Goal: Navigation & Orientation: Find specific page/section

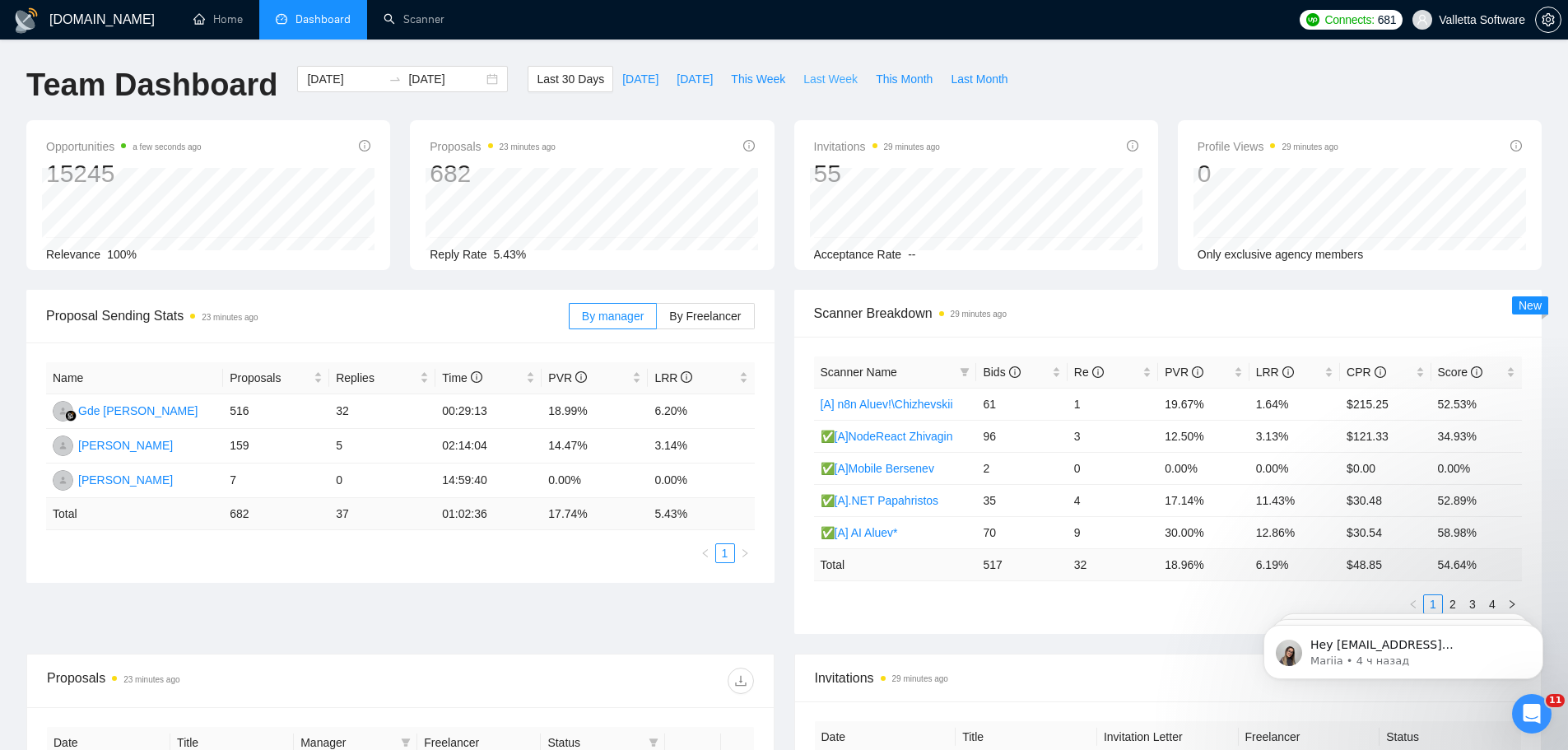
click at [804, 77] on span "Last Week" at bounding box center [831, 79] width 55 height 19
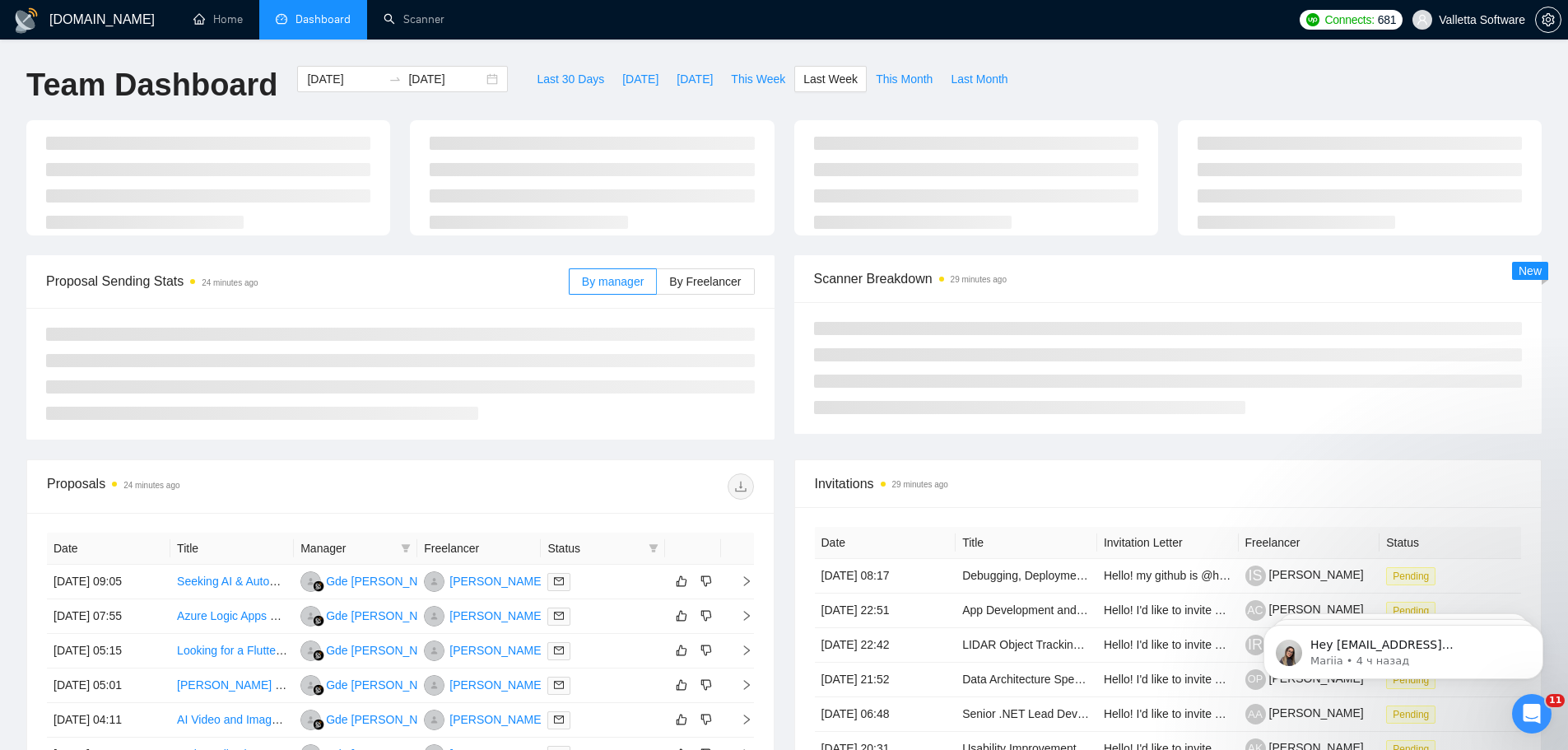
type input "2025-09-29"
type input "[DATE]"
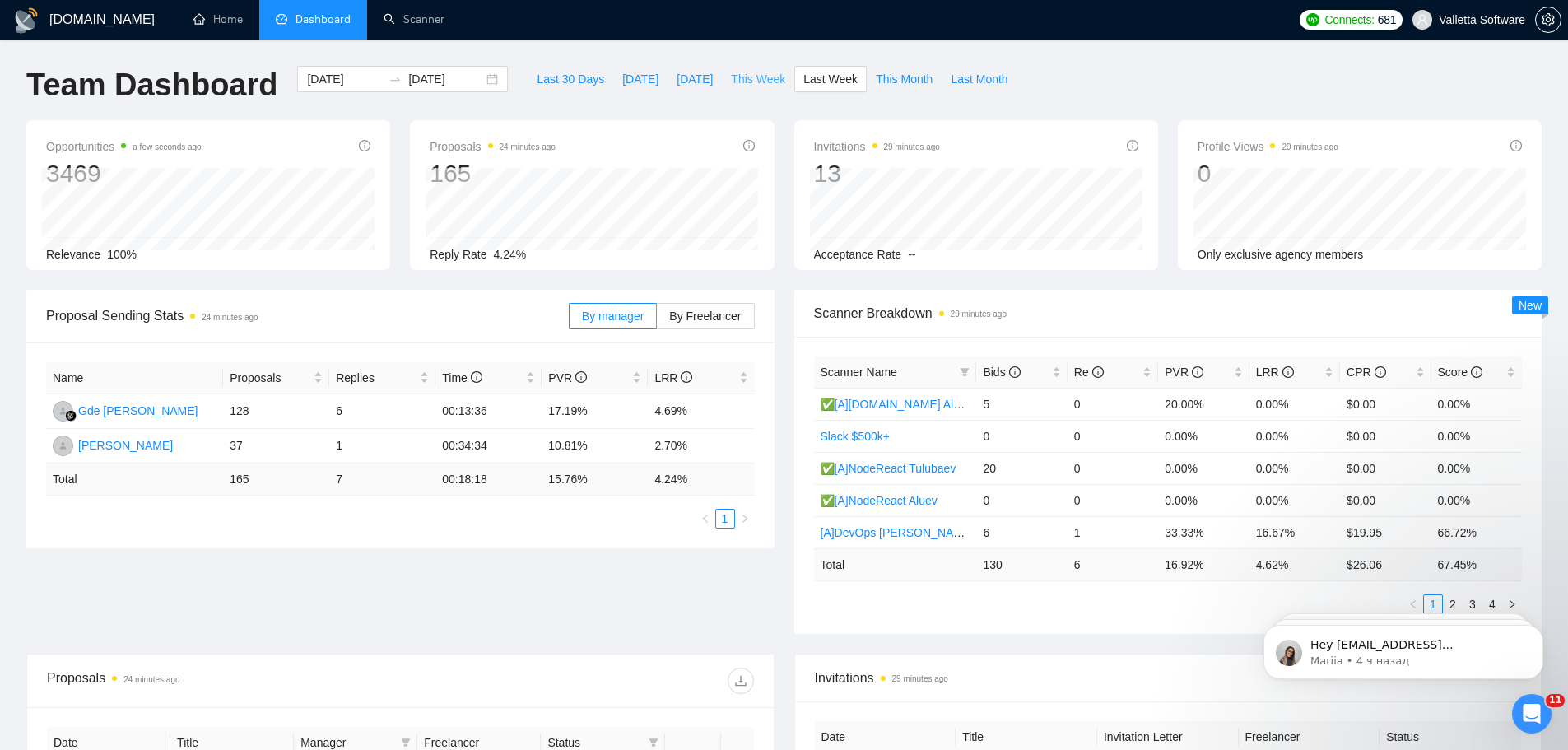
click at [758, 83] on span "This Week" at bounding box center [758, 79] width 55 height 19
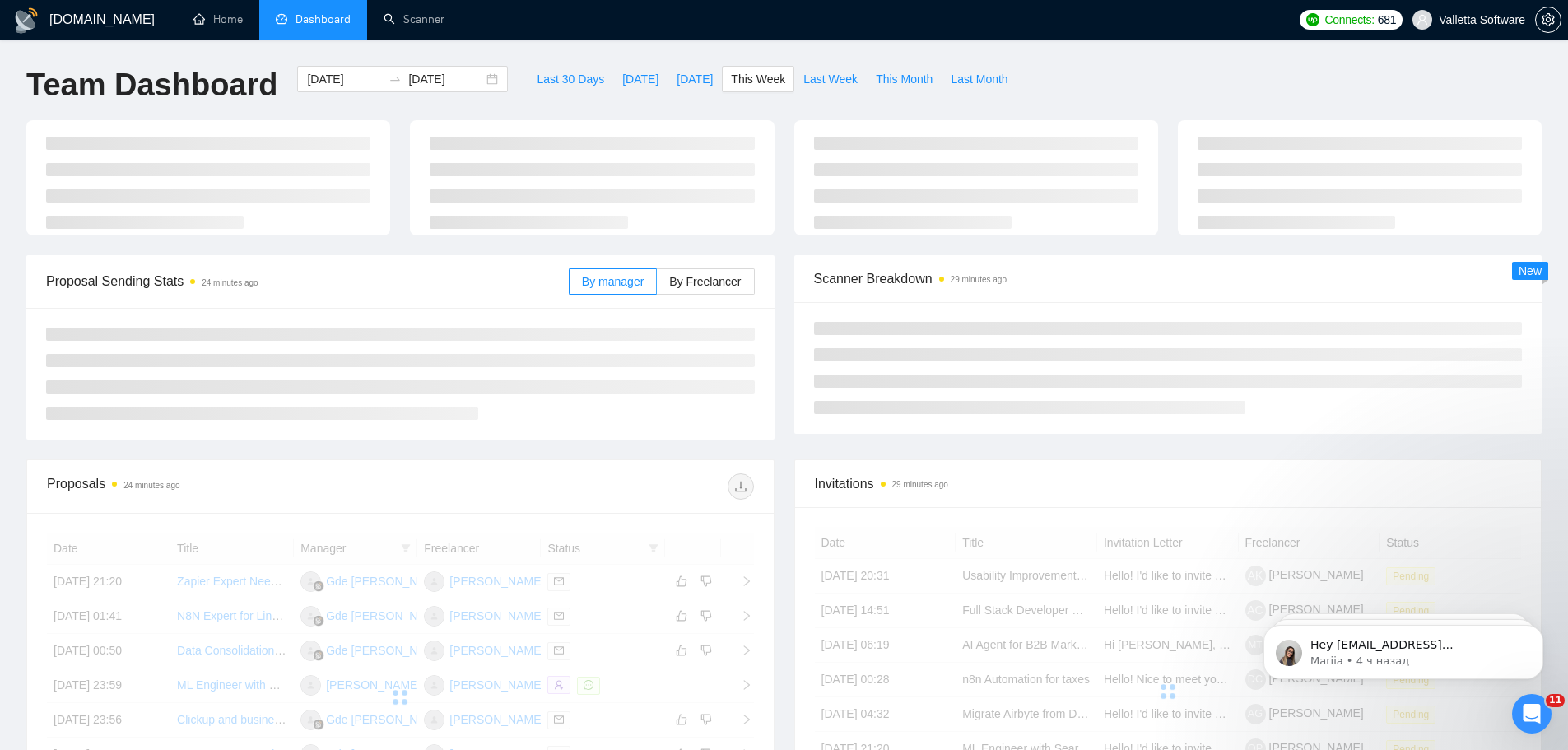
type input "2025-10-06"
type input "2025-10-12"
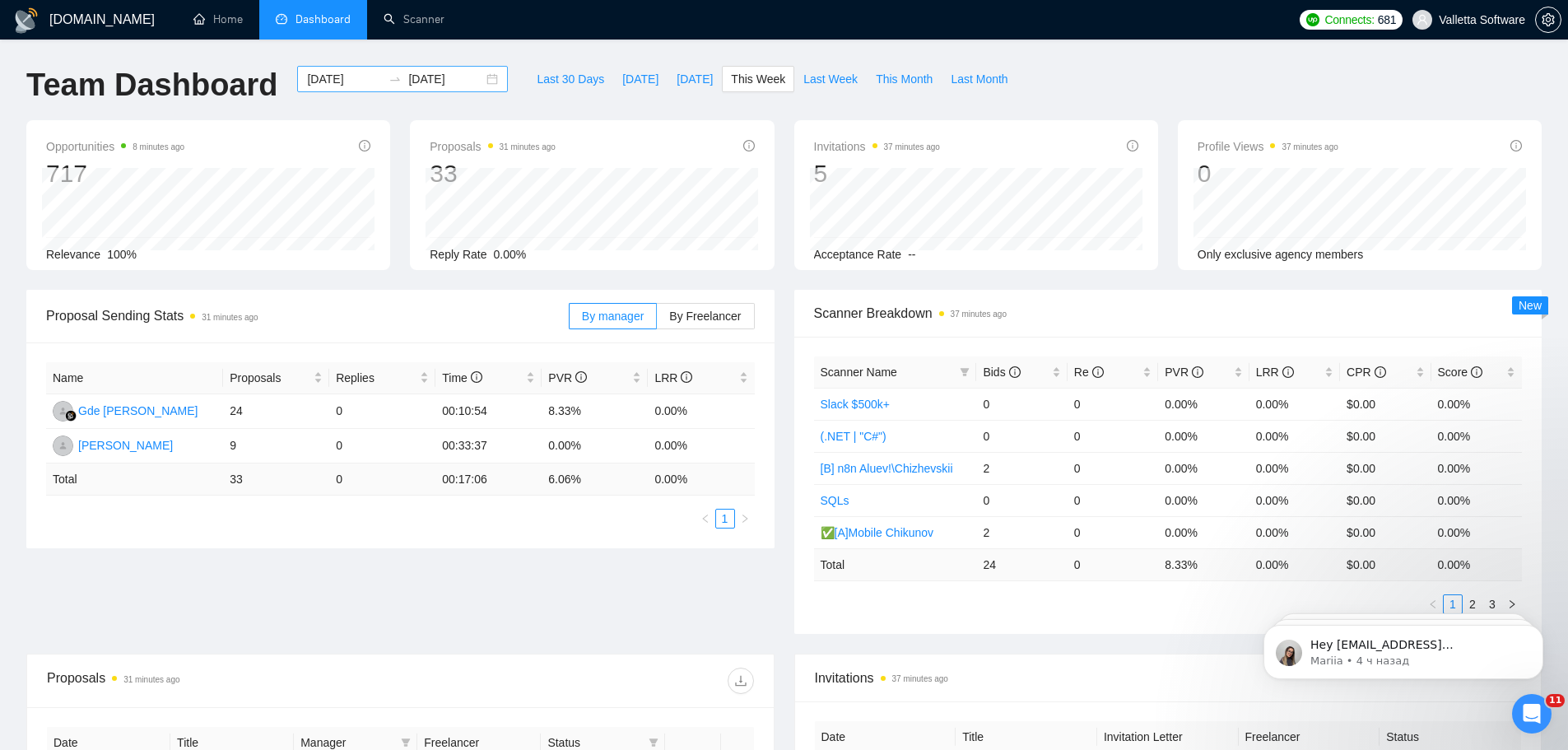
click at [322, 82] on input "2025-10-06" at bounding box center [344, 79] width 75 height 19
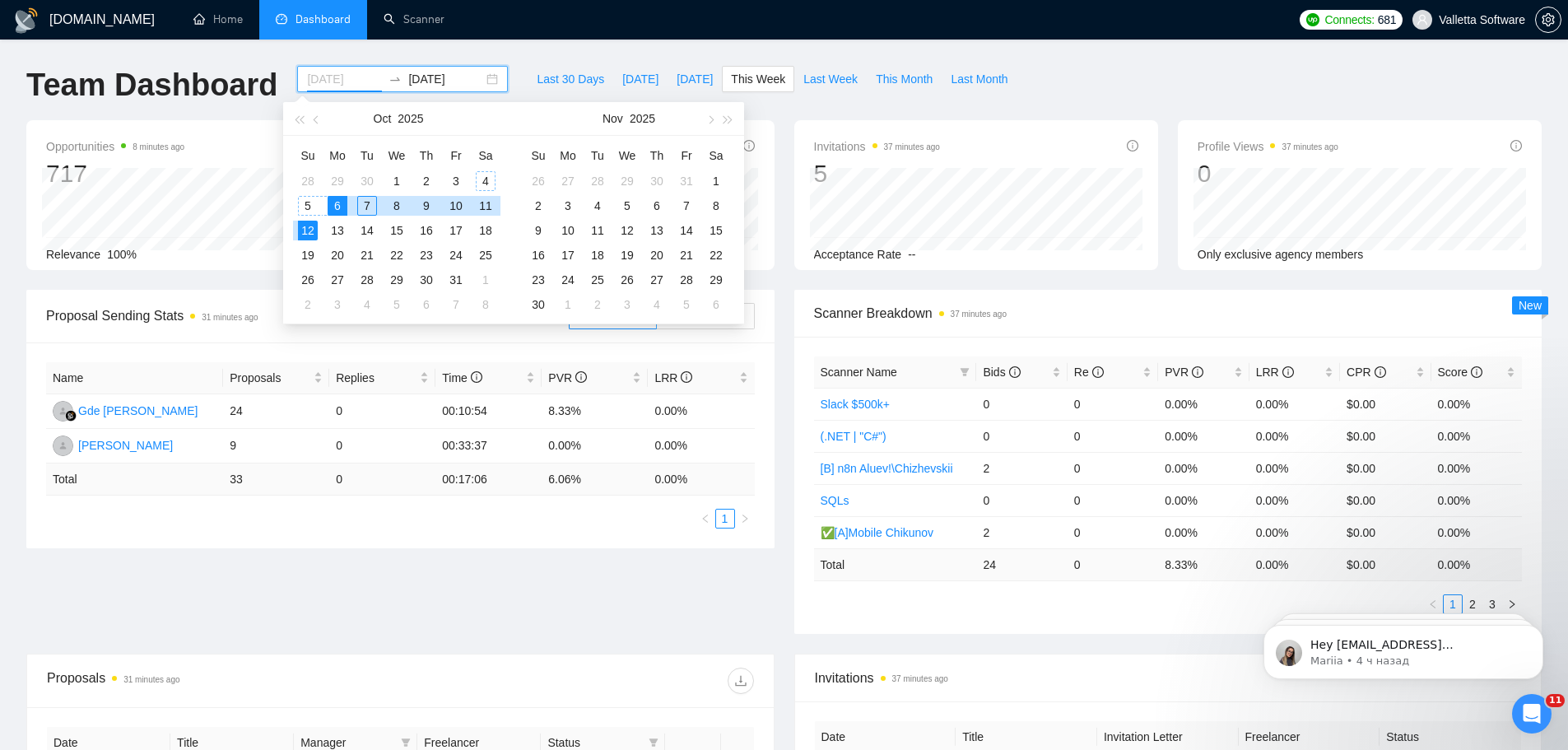
type input "[DATE]"
click at [486, 181] on div "4" at bounding box center [486, 181] width 20 height 20
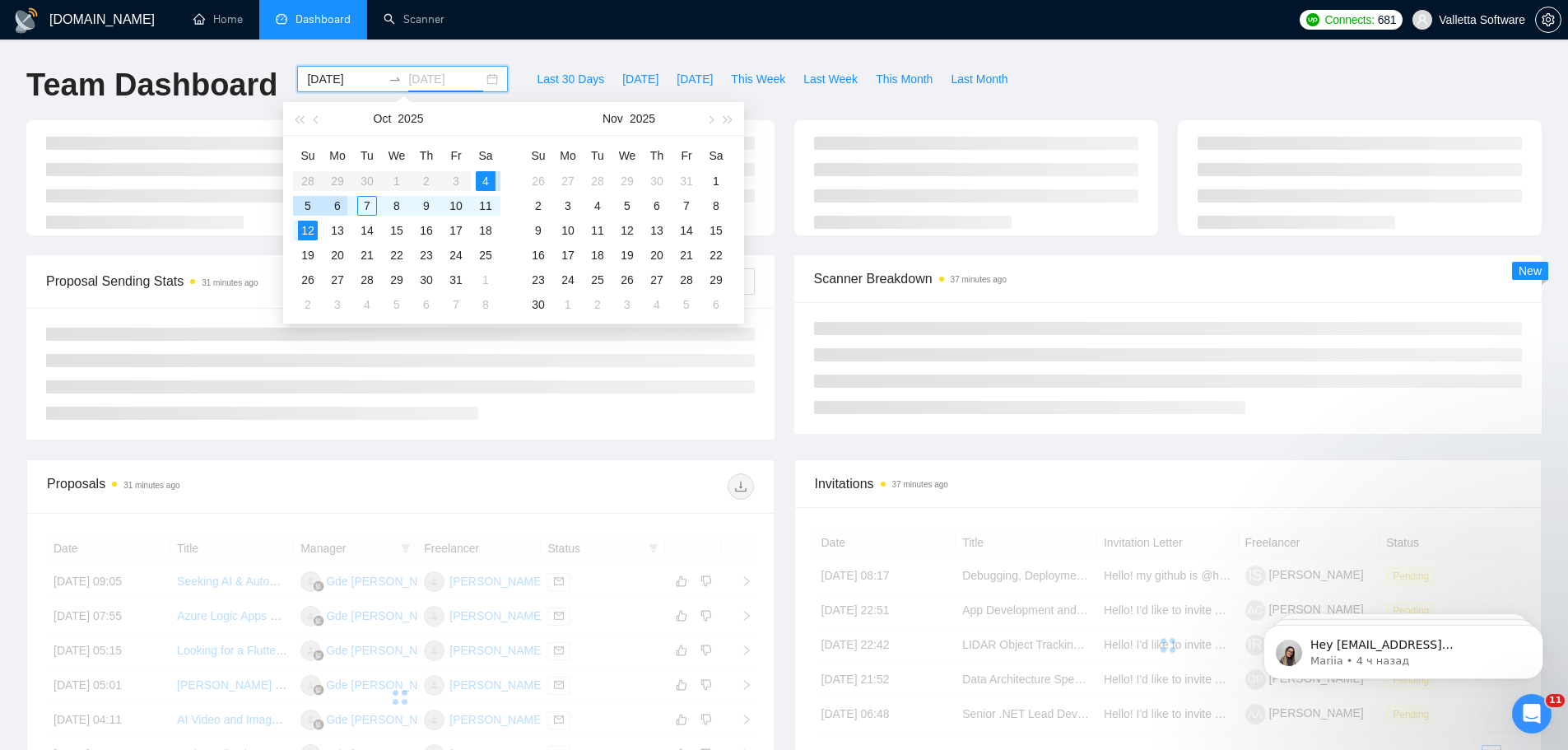
type input "2025-10-06"
click at [334, 203] on div "6" at bounding box center [337, 206] width 20 height 20
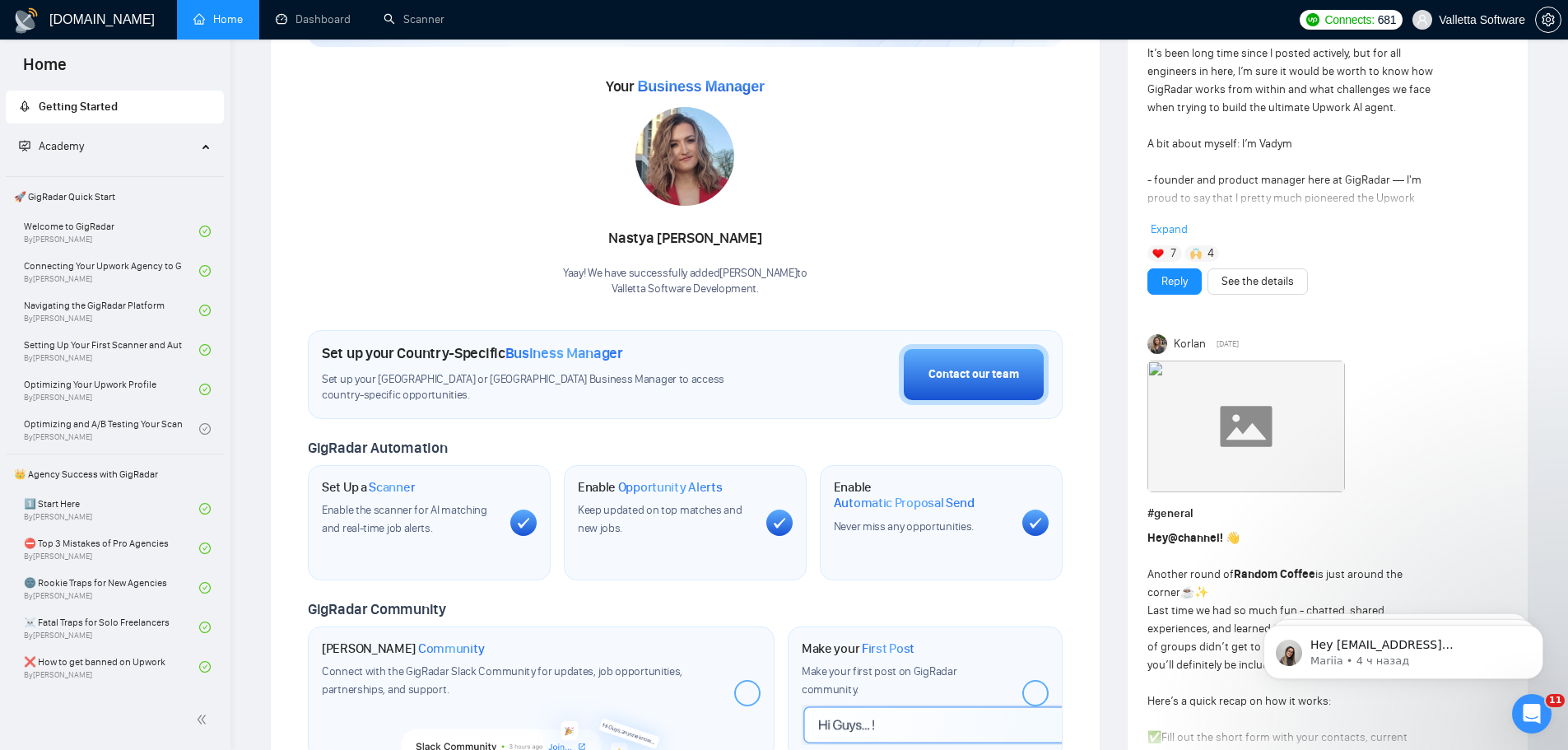
scroll to position [247, 0]
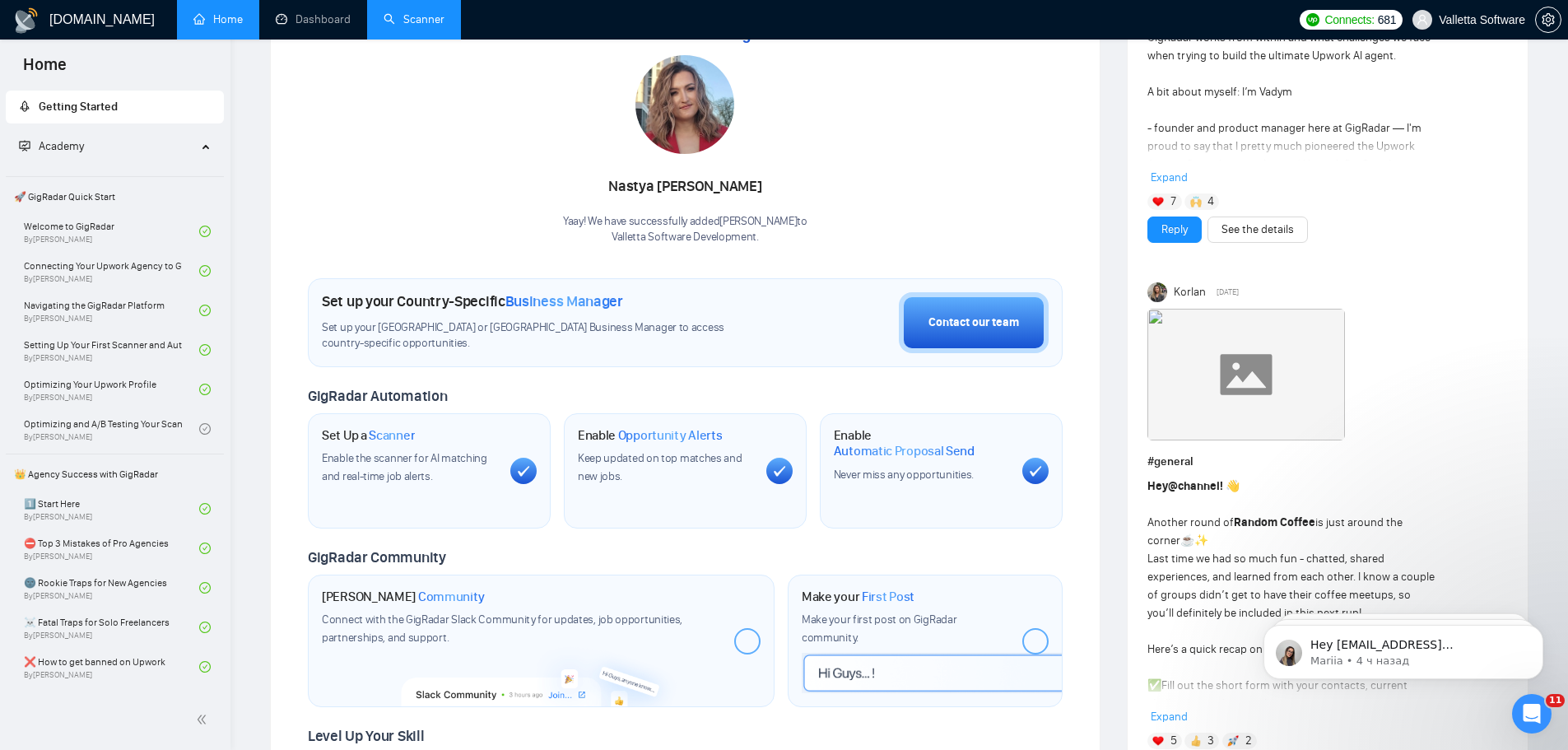
click at [383, 24] on link "Scanner" at bounding box center [413, 20] width 60 height 14
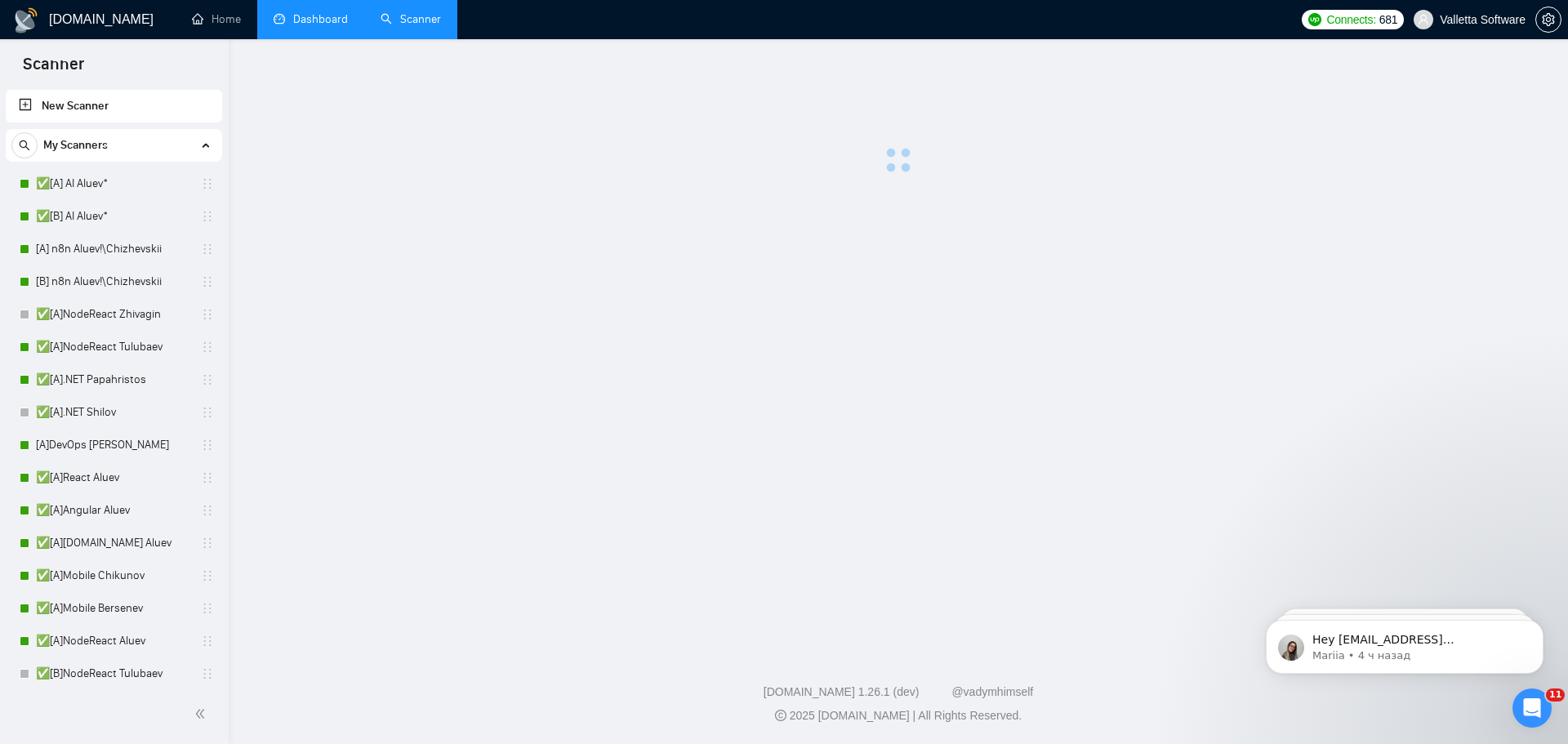
click at [312, 21] on link "Dashboard" at bounding box center [311, 19] width 75 height 14
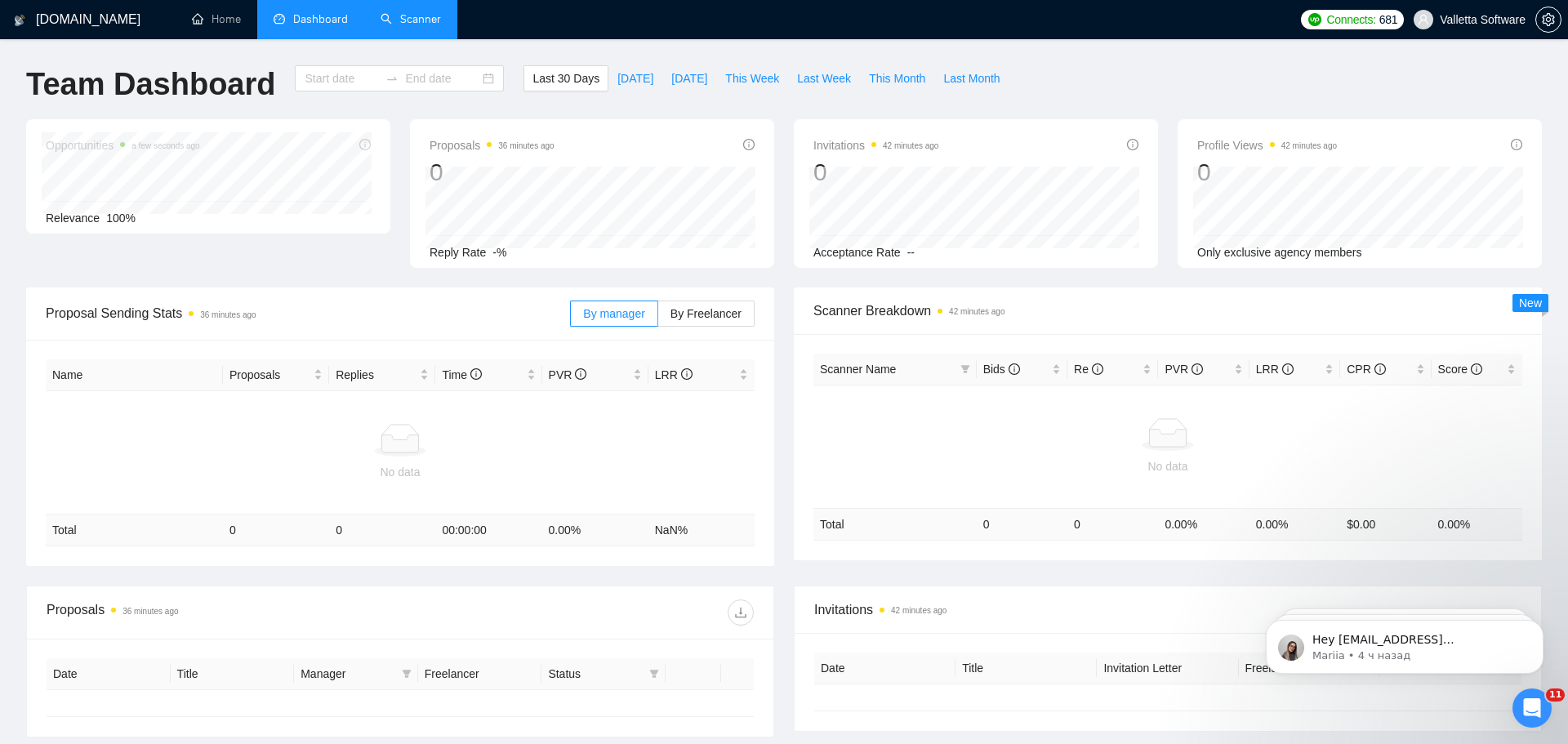
type input "[DATE]"
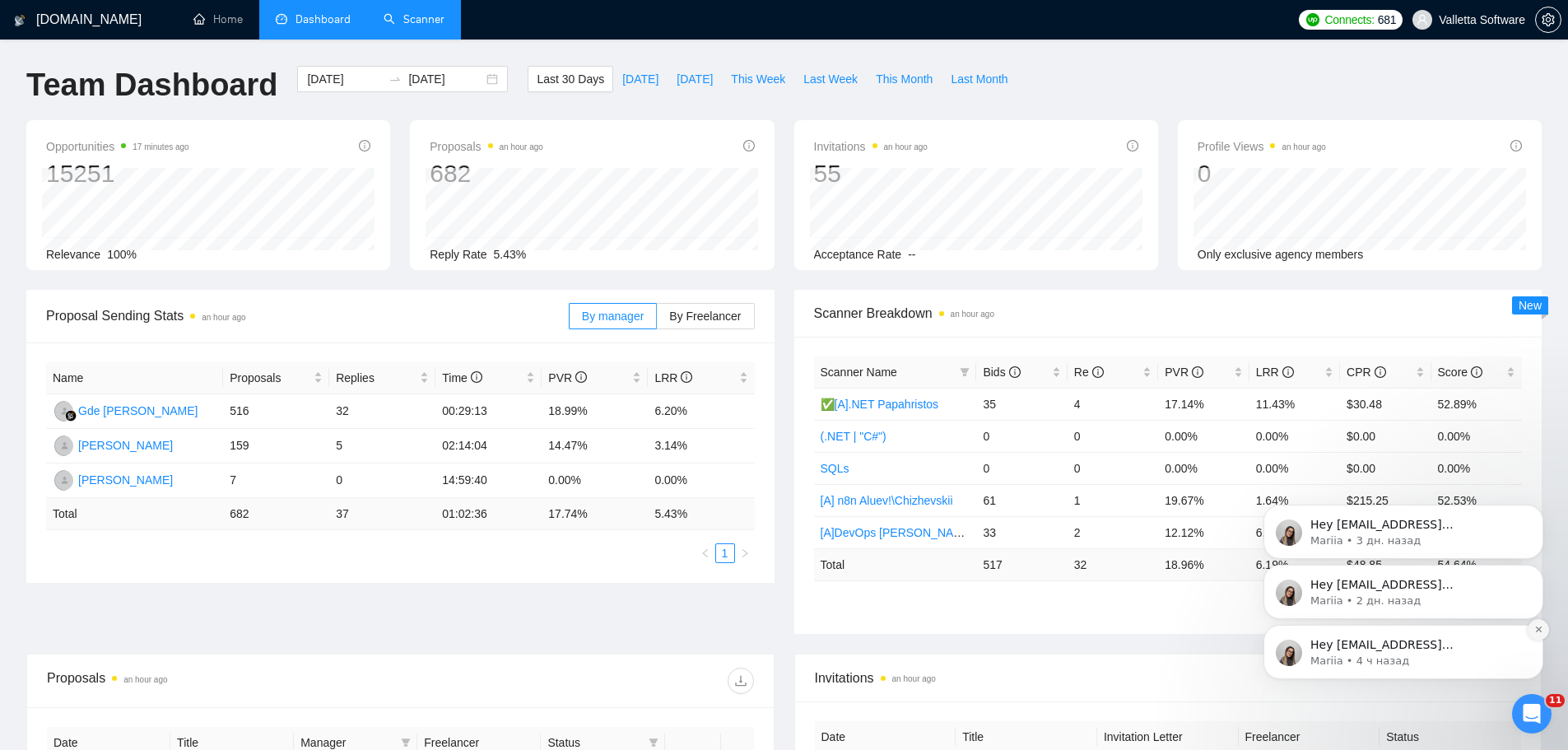
click at [1537, 627] on icon "Dismiss notification" at bounding box center [1538, 628] width 9 height 9
click at [1539, 632] on icon "Dismiss notification" at bounding box center [1538, 628] width 9 height 9
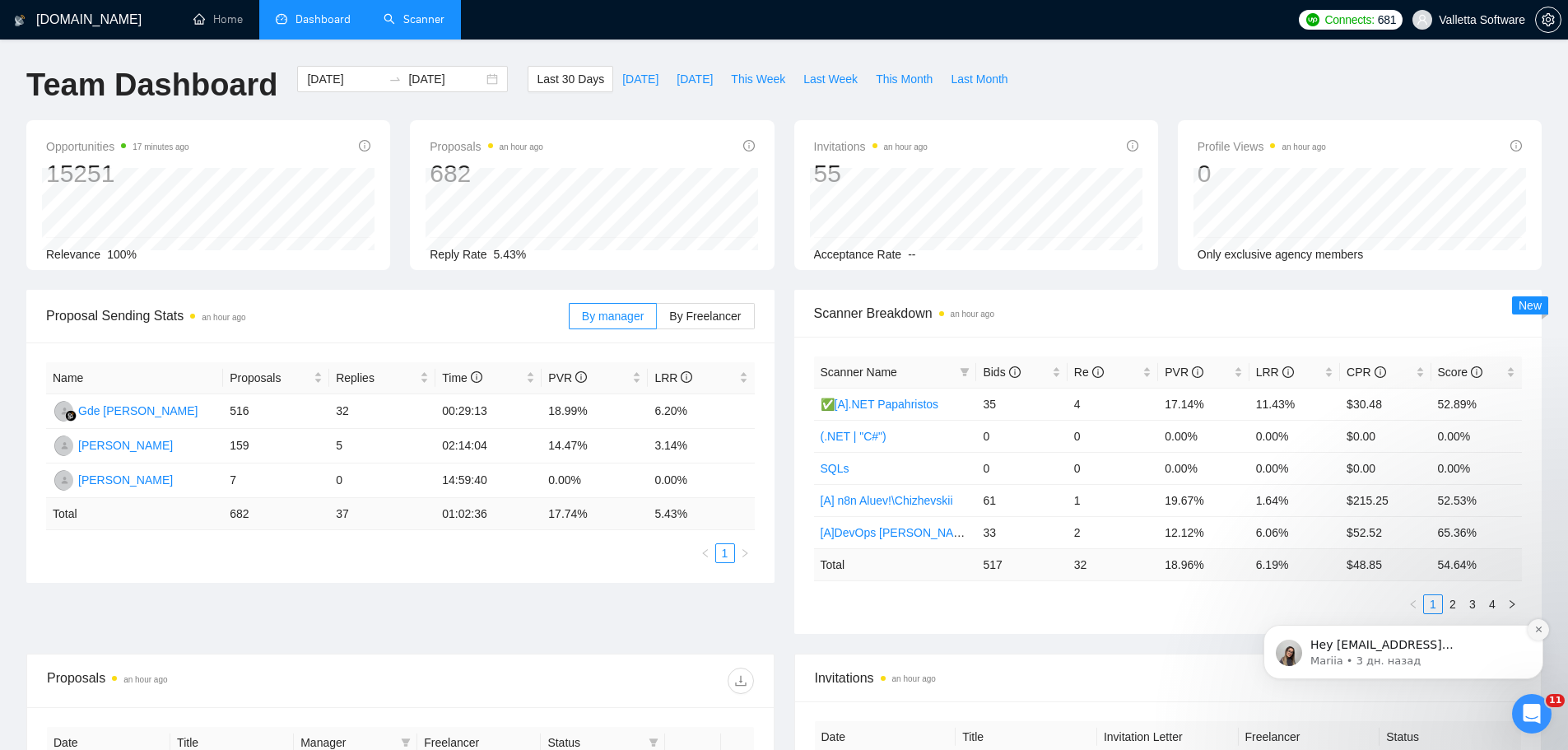
click at [1540, 624] on icon "Dismiss notification" at bounding box center [1538, 628] width 9 height 9
